Goal: Task Accomplishment & Management: Use online tool/utility

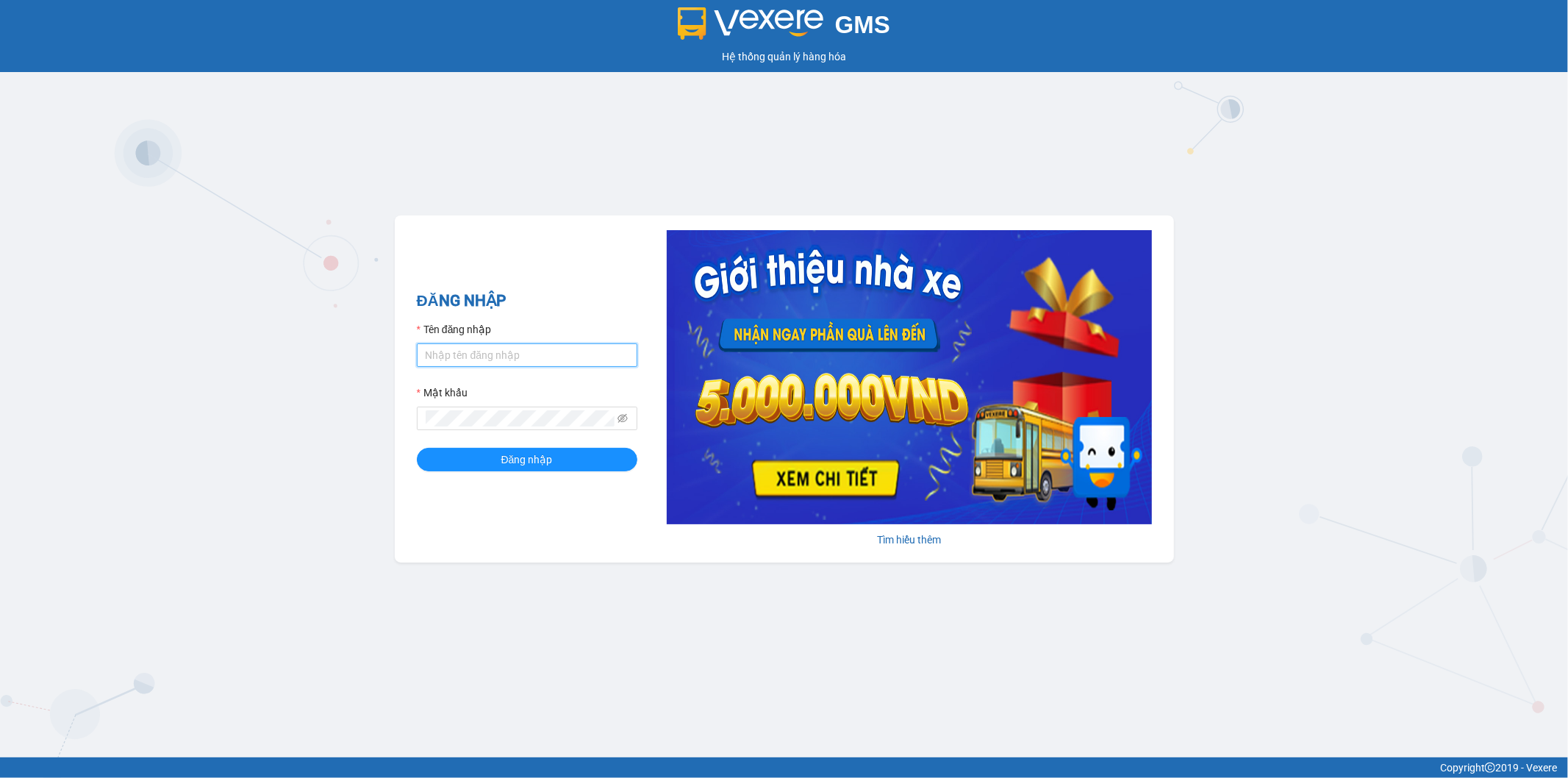
click at [466, 352] on input "Tên đăng nhập" at bounding box center [528, 356] width 221 height 24
type input "thang.vtp"
click at [534, 459] on span "Đăng nhập" at bounding box center [527, 460] width 52 height 16
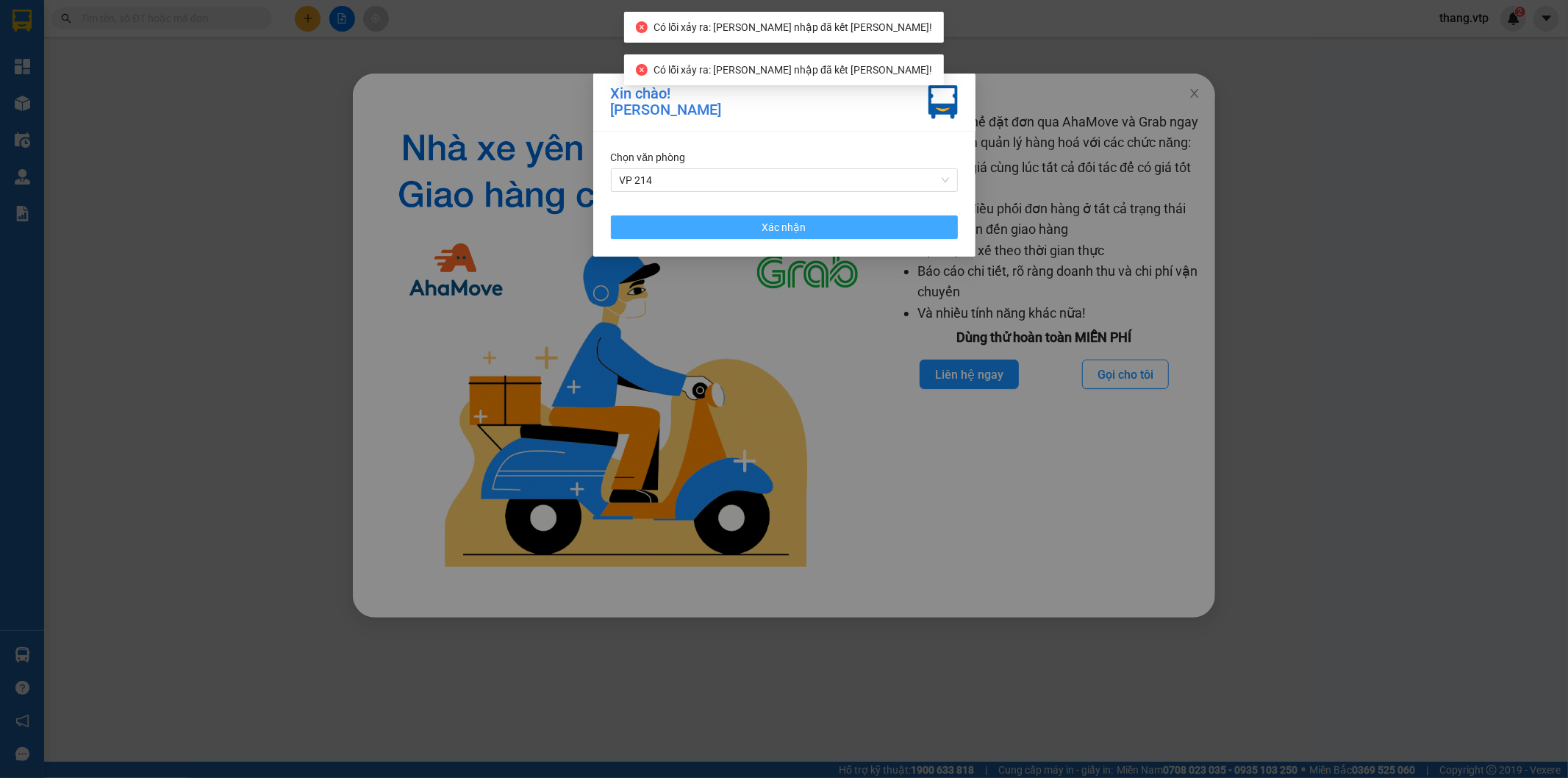
click at [822, 218] on button "Xác nhận" at bounding box center [784, 227] width 347 height 24
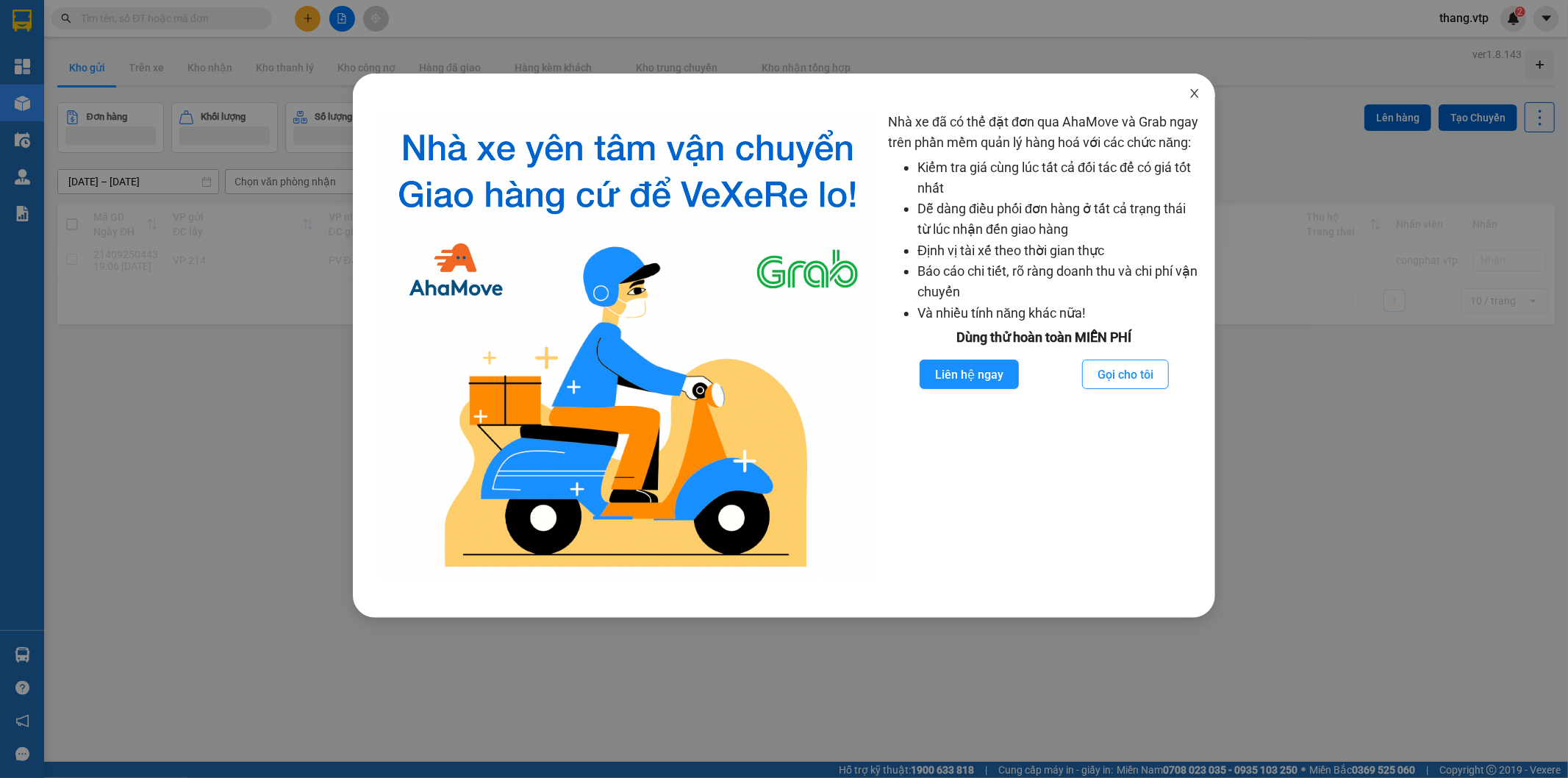
click at [1192, 91] on icon "close" at bounding box center [1195, 93] width 12 height 12
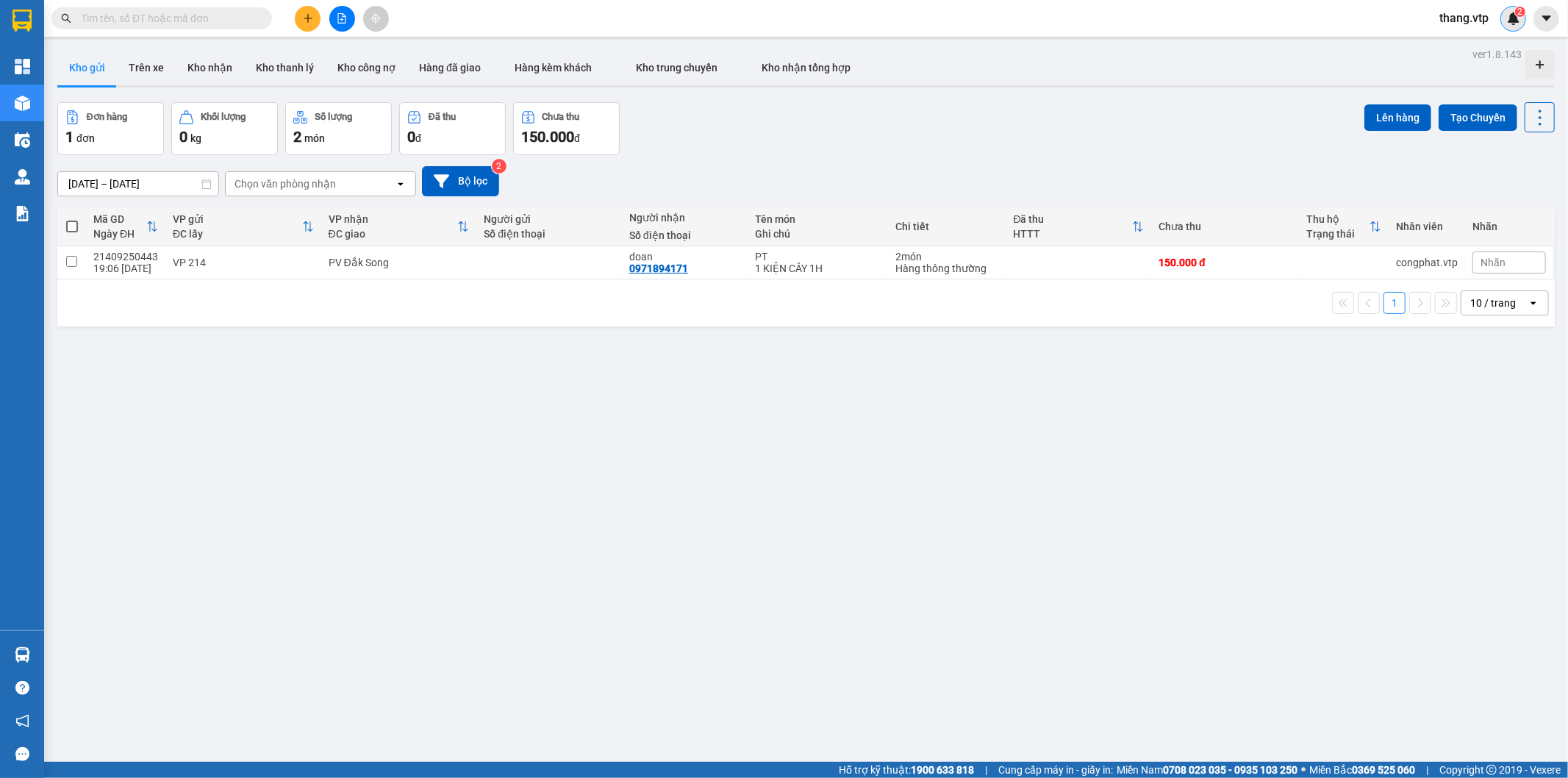
click at [1516, 16] on sup "2" at bounding box center [1520, 12] width 10 height 10
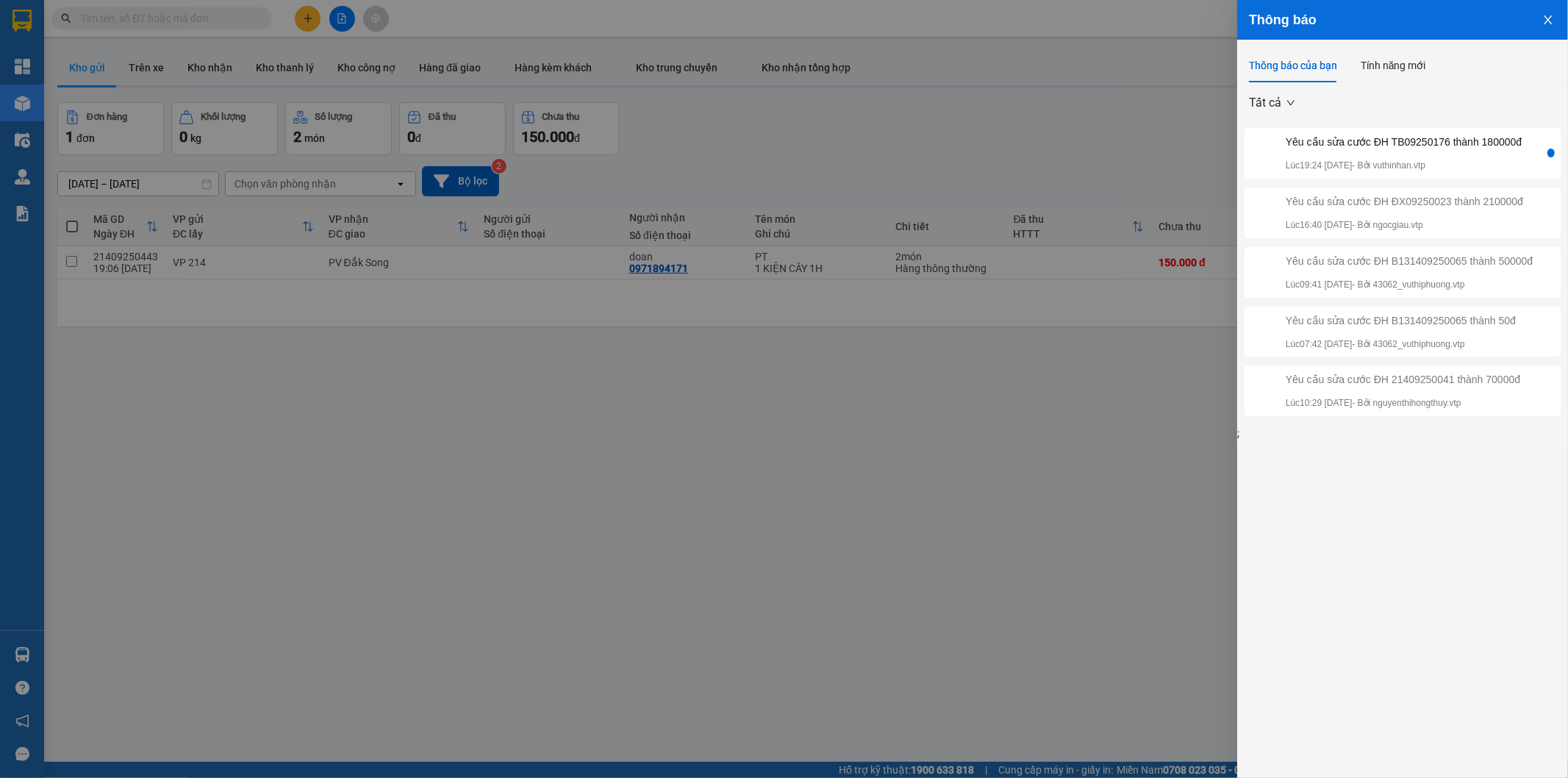
click at [1384, 141] on div "Yêu cầu sửa cước ĐH TB09250176 thành 180000đ" at bounding box center [1404, 142] width 236 height 16
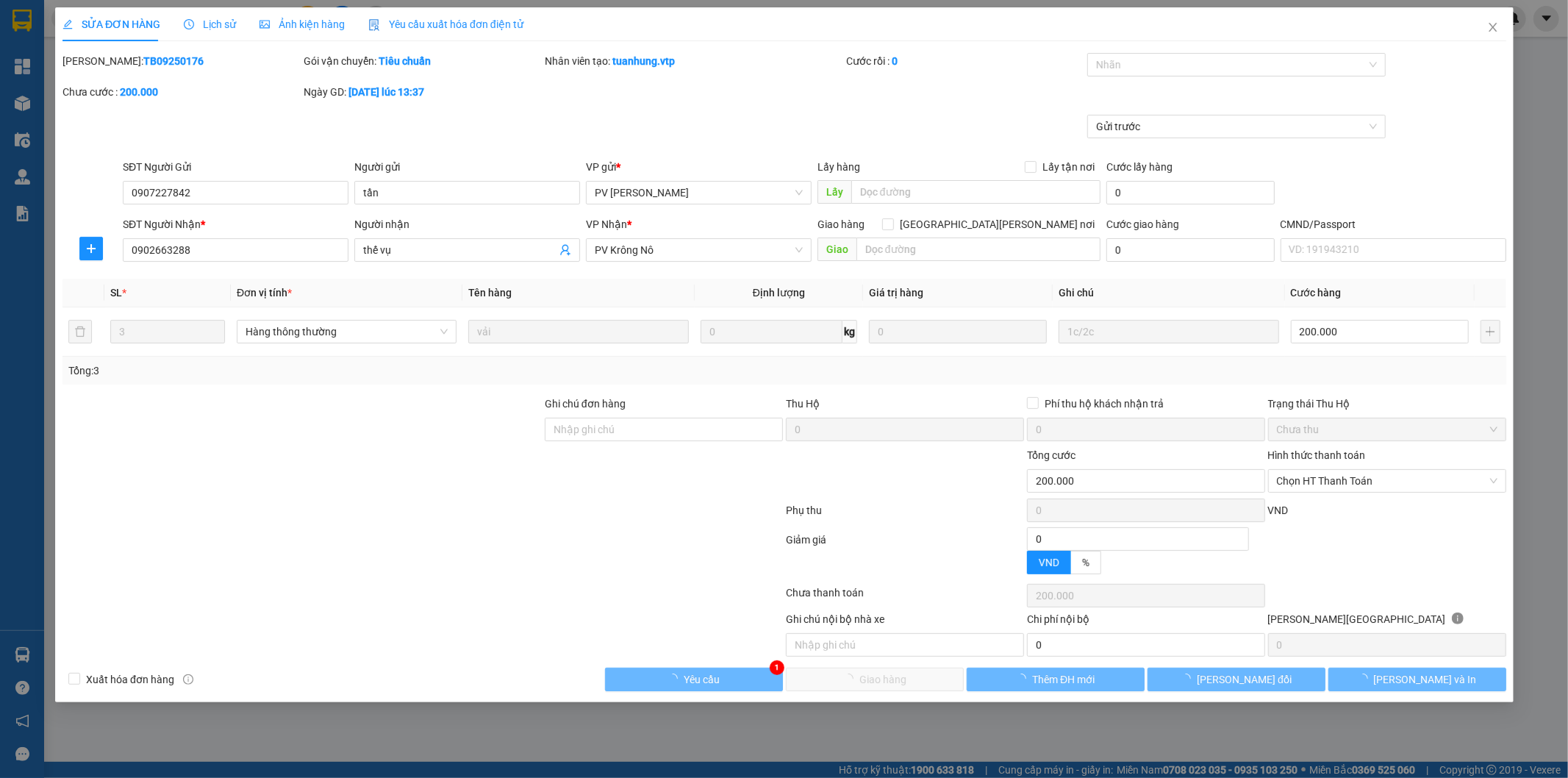
type input "0907227842"
type input "tần"
type input "0902663288"
type input "thế vụ"
type input "200.000"
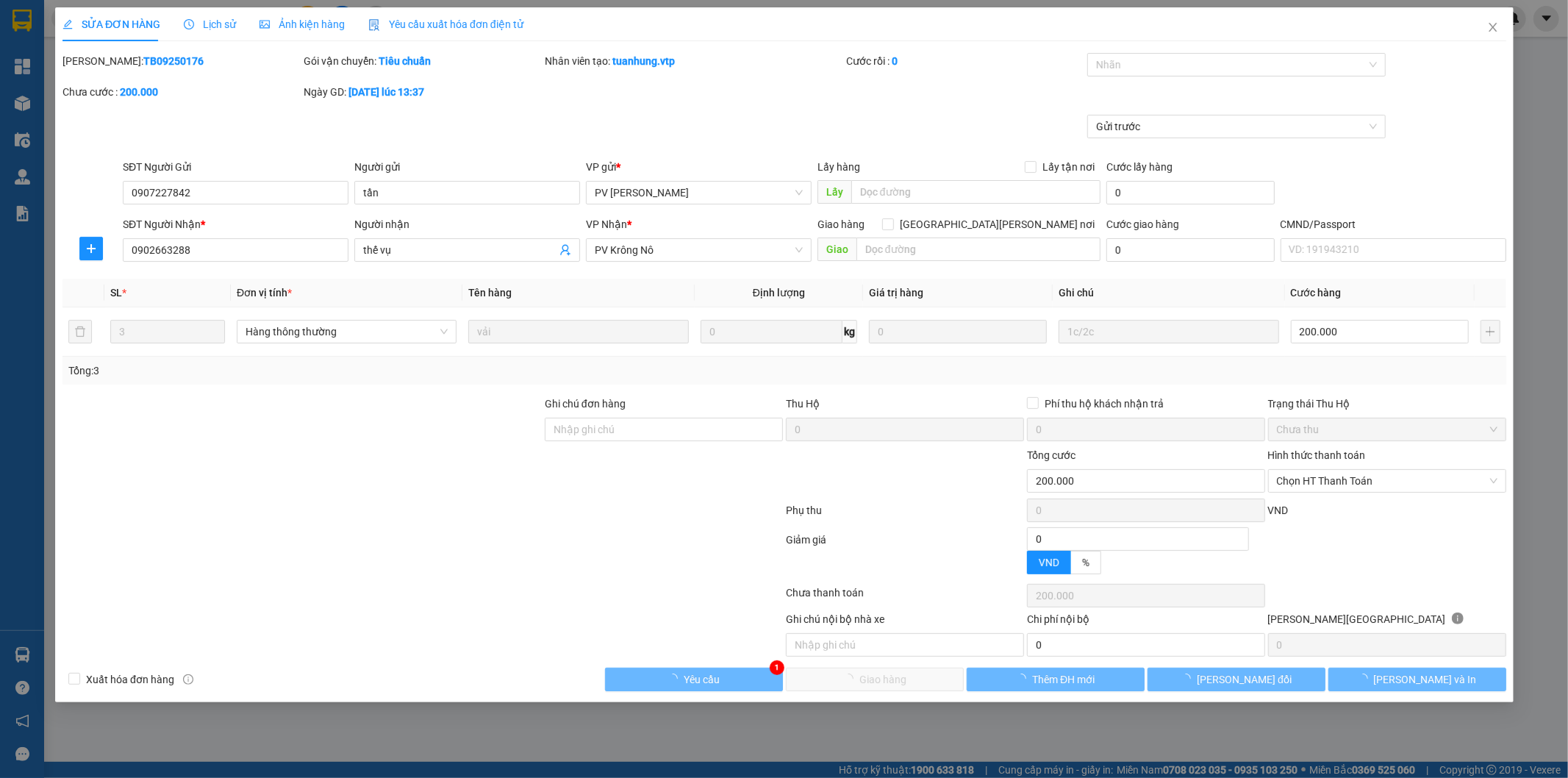
type input "200.000"
type input "10.000"
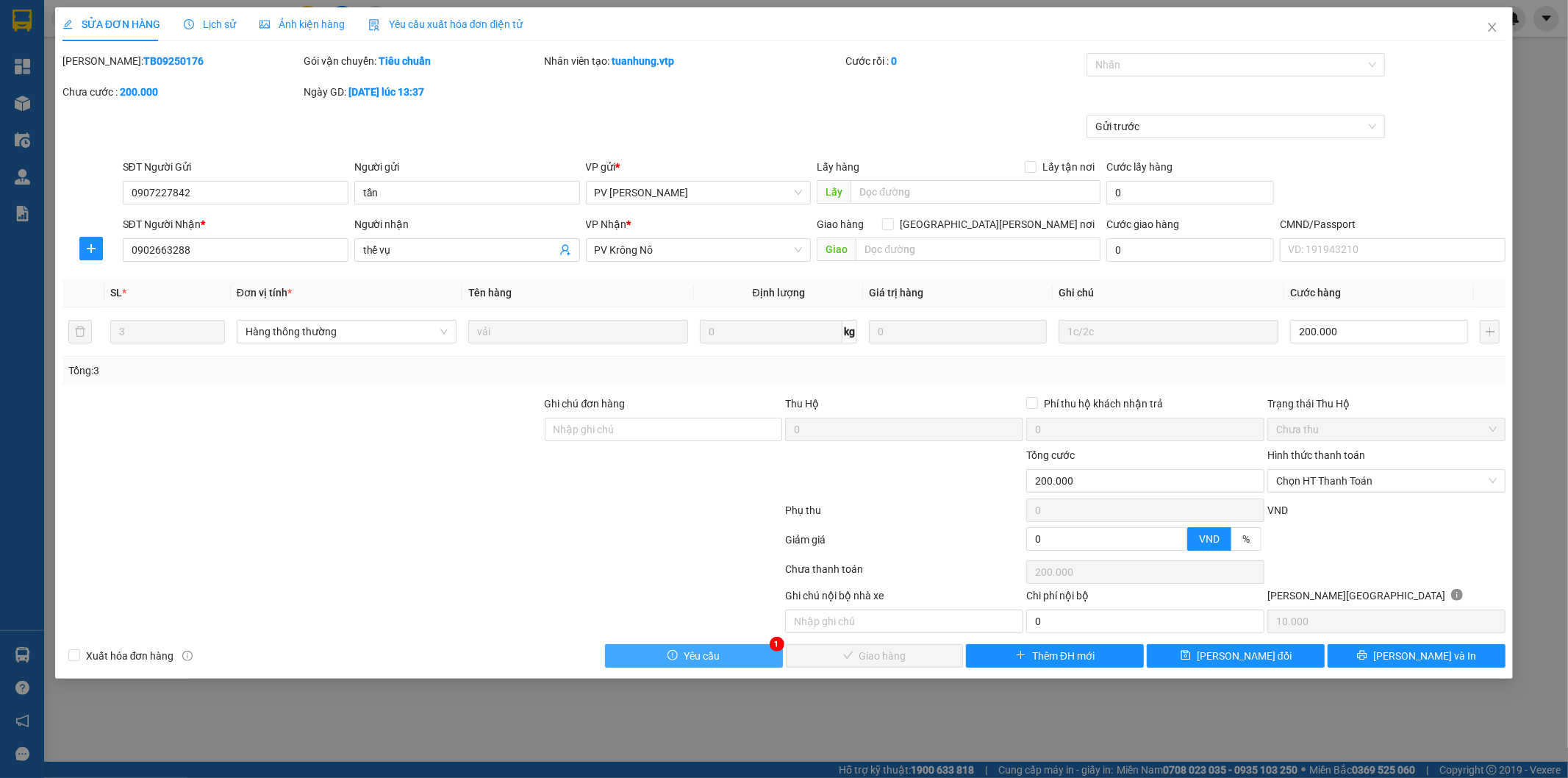
click at [687, 658] on span "Yêu cầu" at bounding box center [701, 656] width 36 height 16
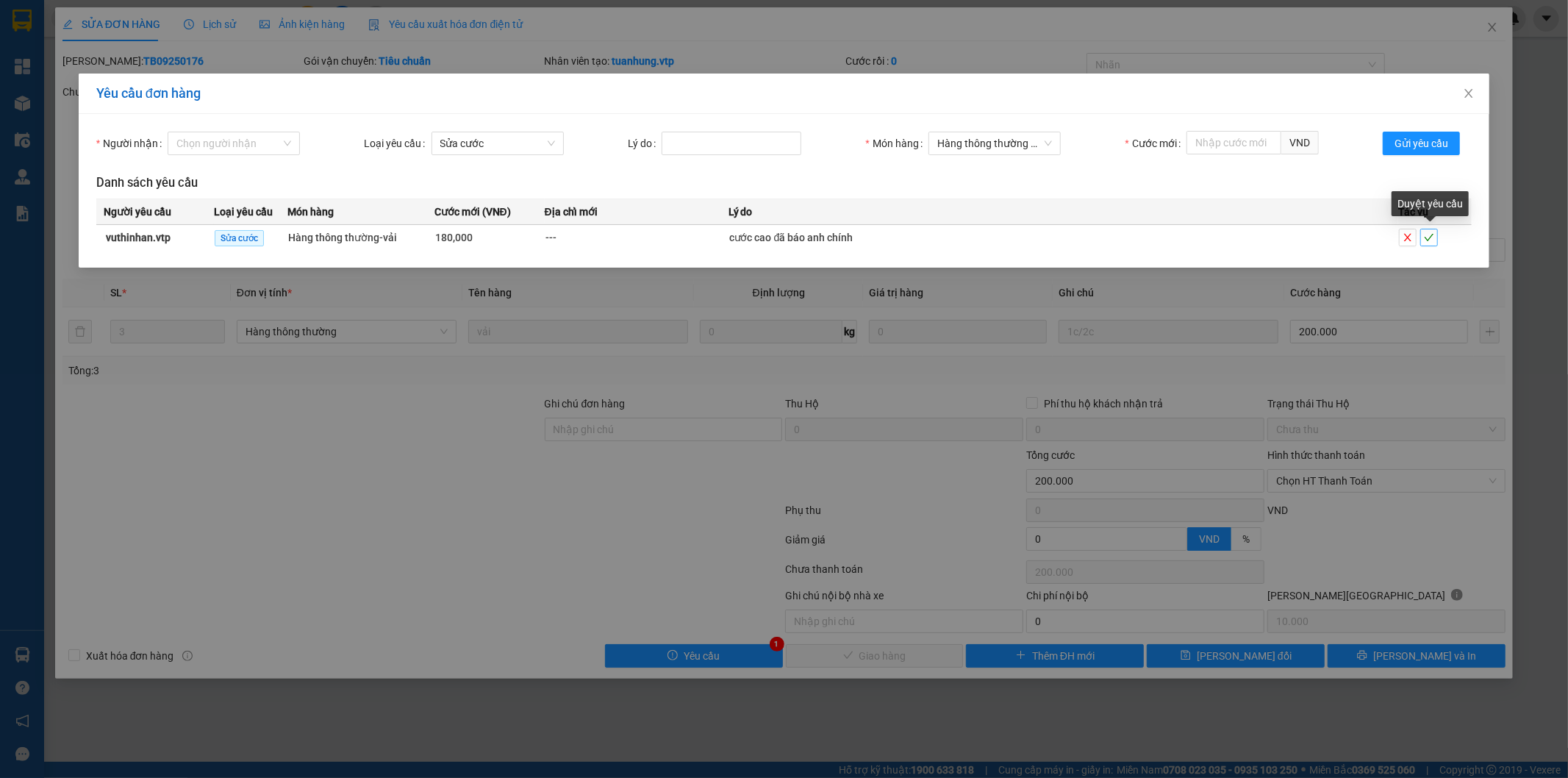
click at [1435, 236] on span "check" at bounding box center [1429, 238] width 16 height 10
